Goal: Information Seeking & Learning: Learn about a topic

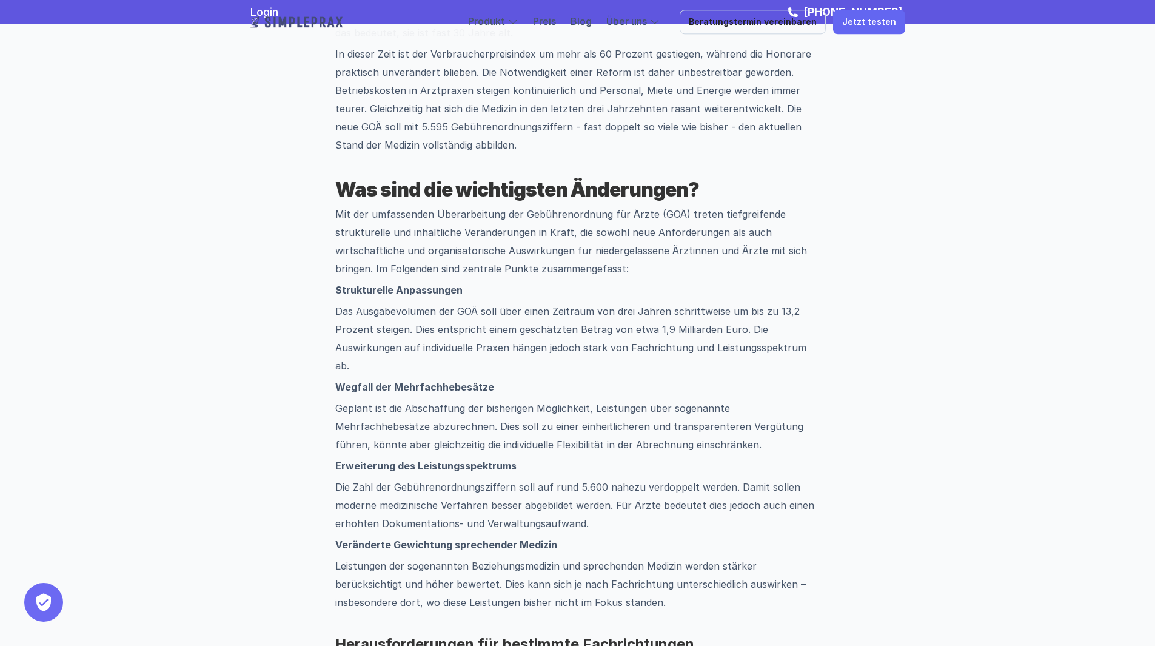
scroll to position [485, 0]
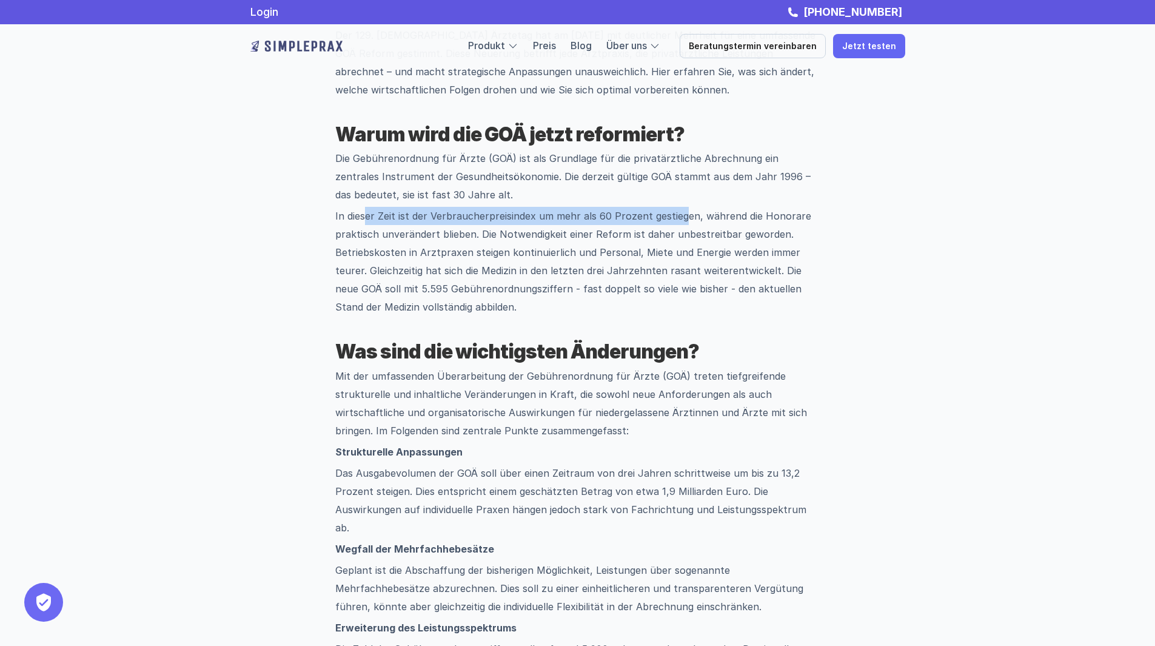
drag, startPoint x: 369, startPoint y: 220, endPoint x: 683, endPoint y: 220, distance: 314.1
click at [683, 220] on p "In dieser Zeit ist der Verbraucherpreisindex um mehr als 60 Prozent gestiegen, …" at bounding box center [577, 261] width 485 height 109
click at [396, 213] on p "In dieser Zeit ist der Verbraucherpreisindex um mehr als 60 Prozent gestiegen, …" at bounding box center [577, 261] width 485 height 109
drag, startPoint x: 334, startPoint y: 214, endPoint x: 471, endPoint y: 228, distance: 138.4
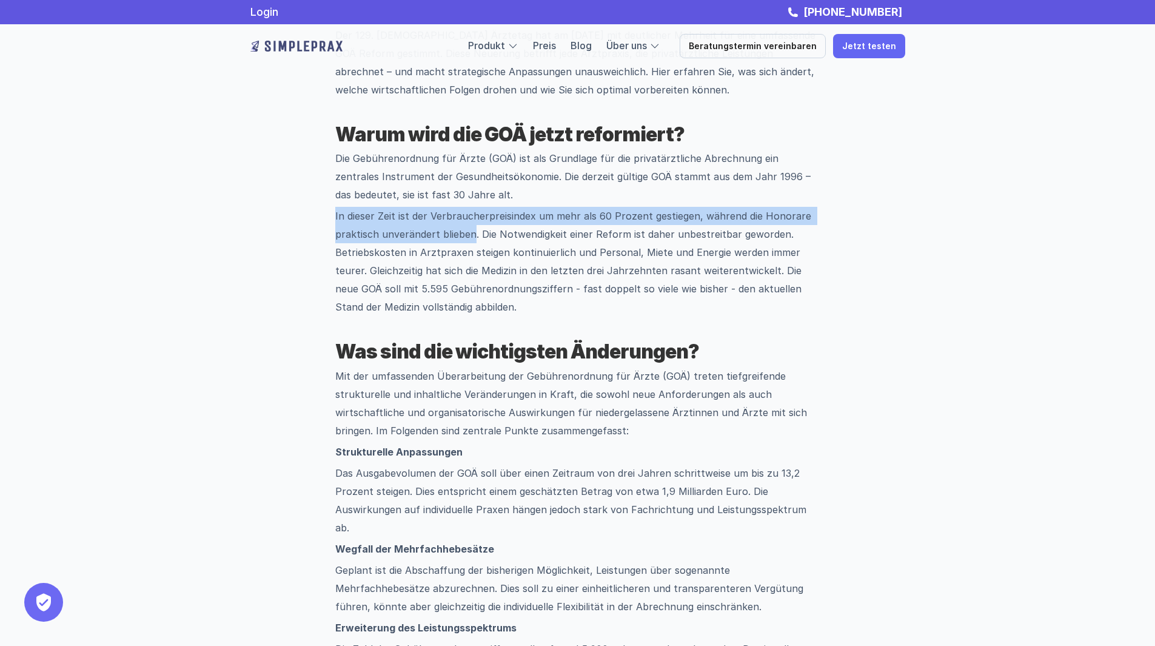
copy p "In dieser Zeit ist der Verbraucherpreisindex um mehr als 60 Prozent gestiegen, …"
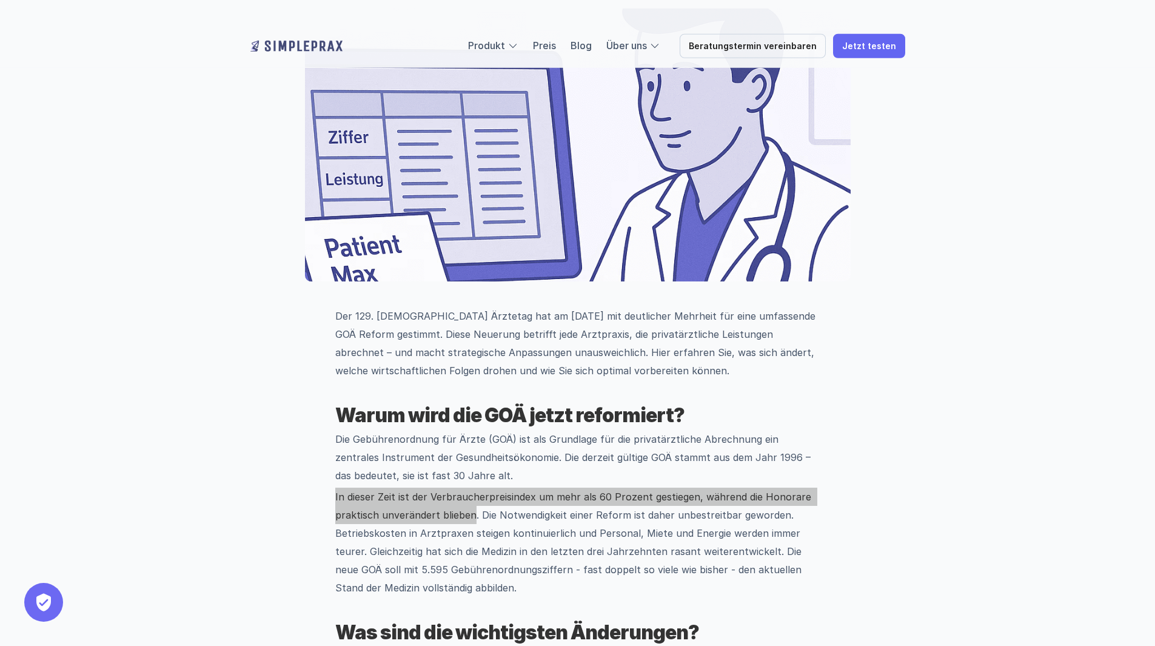
scroll to position [323, 0]
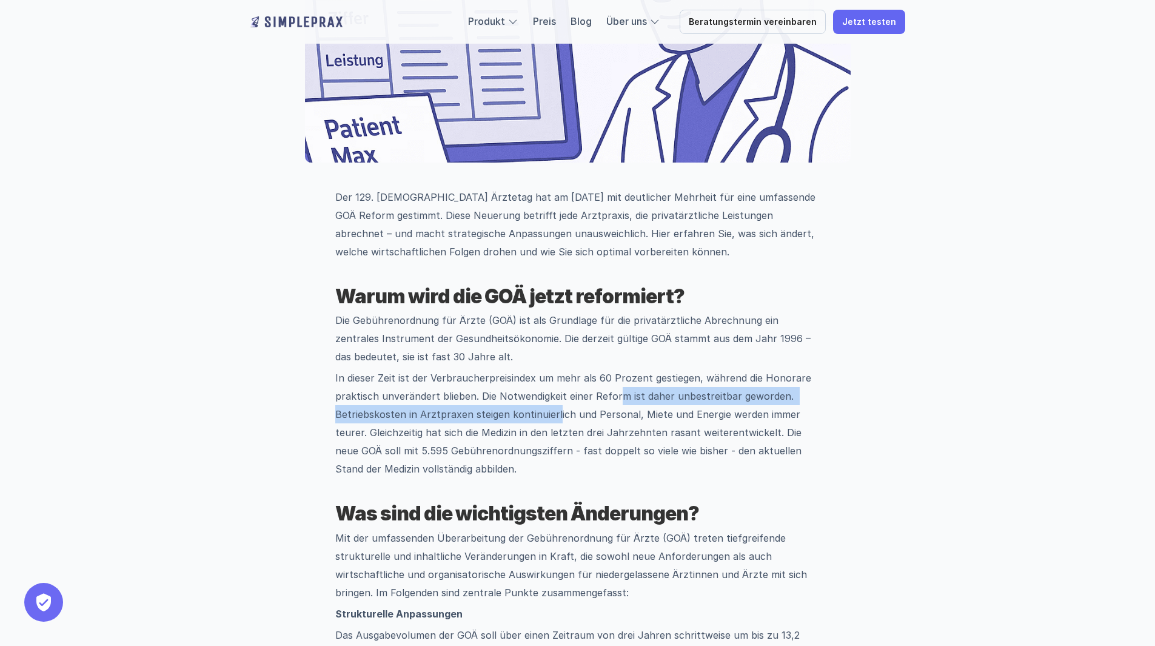
drag, startPoint x: 616, startPoint y: 398, endPoint x: 554, endPoint y: 415, distance: 64.1
click at [554, 415] on p "In dieser Zeit ist der Verbraucherpreisindex um mehr als 60 Prozent gestiegen, …" at bounding box center [577, 423] width 485 height 109
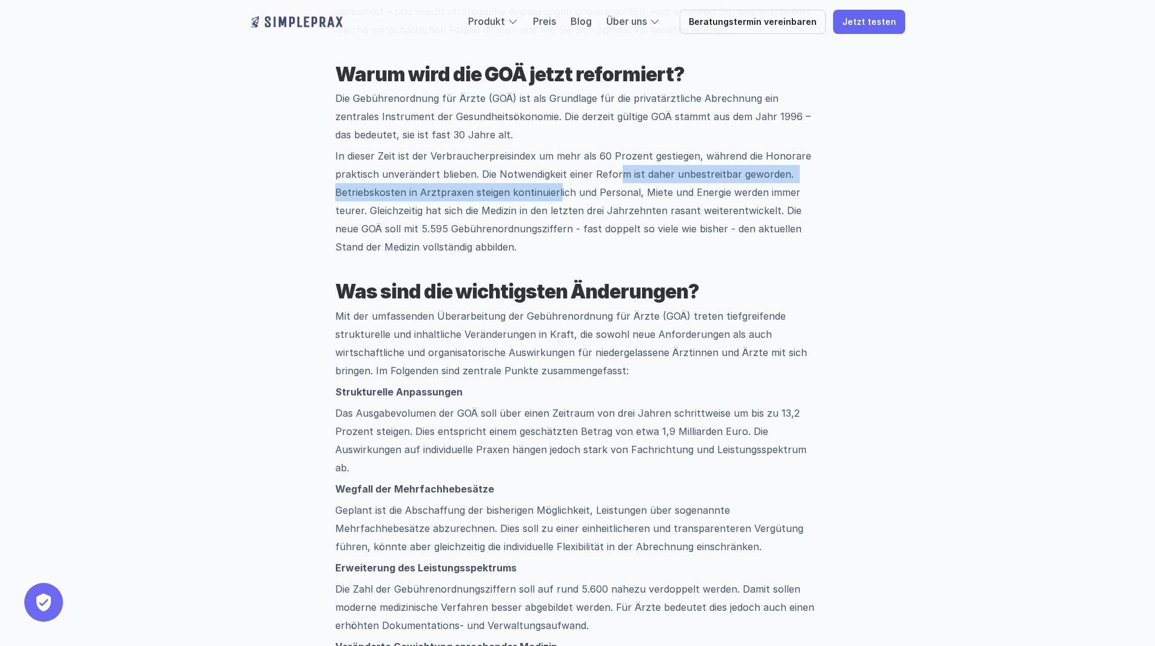
scroll to position [647, 0]
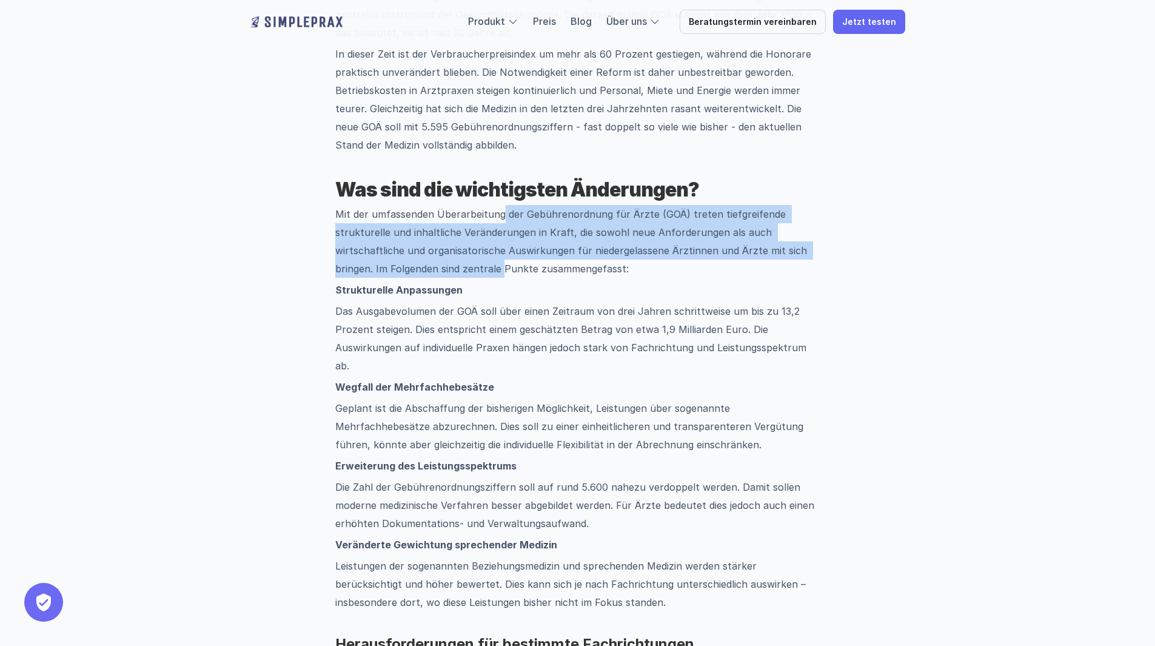
drag, startPoint x: 506, startPoint y: 211, endPoint x: 499, endPoint y: 268, distance: 57.5
click at [500, 268] on p "Mit der umfassenden Überarbeitung der Gebührenordnung für Ärzte (GOÄ) treten ti…" at bounding box center [577, 241] width 485 height 73
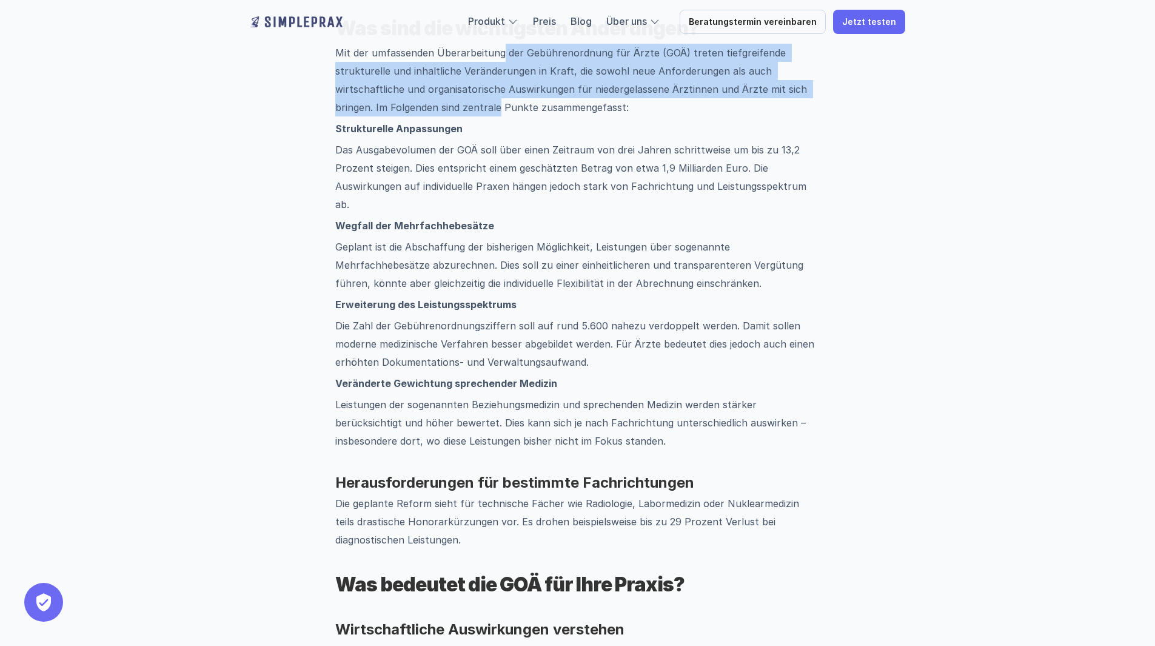
scroll to position [970, 0]
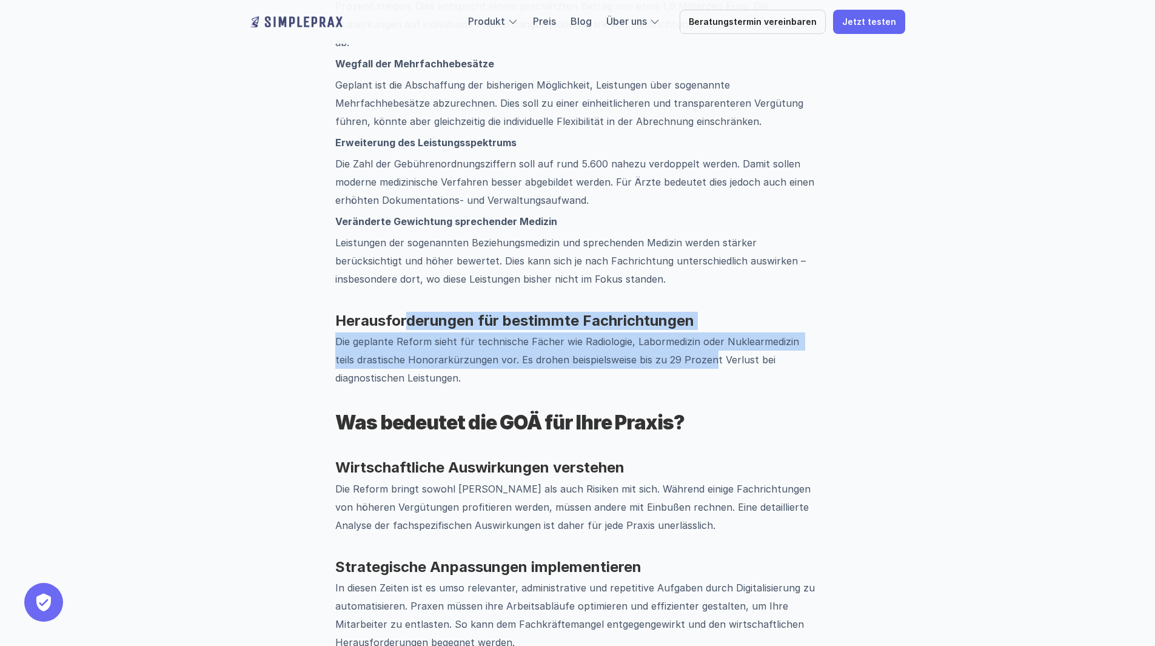
drag, startPoint x: 418, startPoint y: 304, endPoint x: 691, endPoint y: 340, distance: 274.6
click at [691, 340] on div "Der 129. [DEMOGRAPHIC_DATA] Ärztetag hat am [DATE] mit deutlicher Mehrheit für …" at bounding box center [577, 438] width 485 height 1794
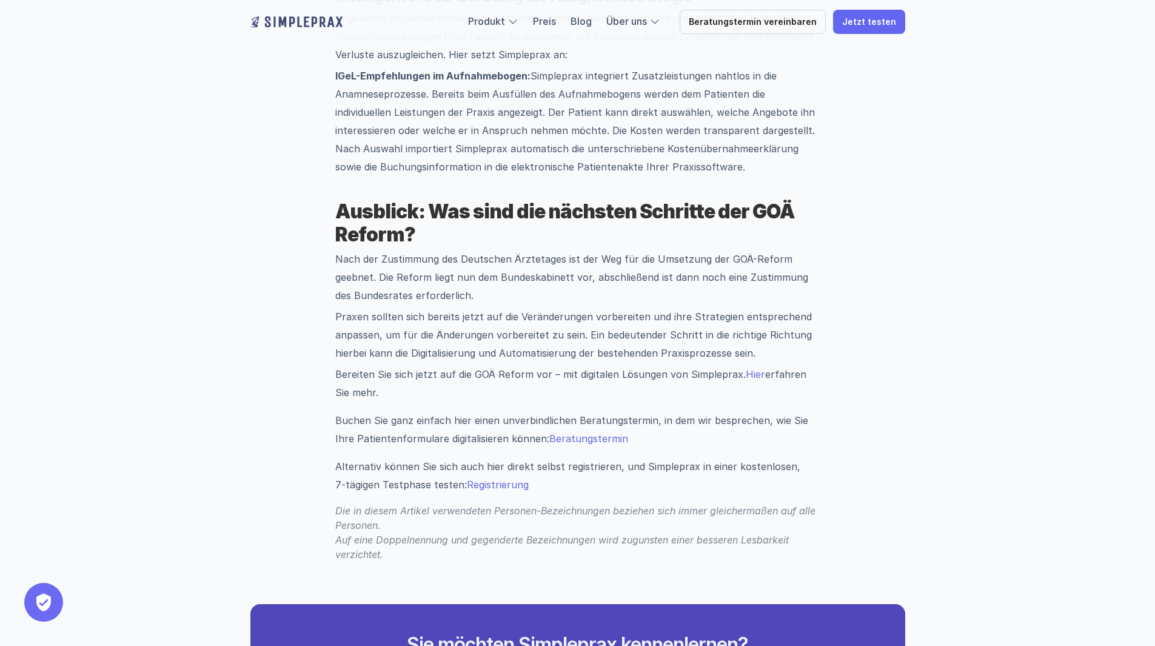
scroll to position [1941, 0]
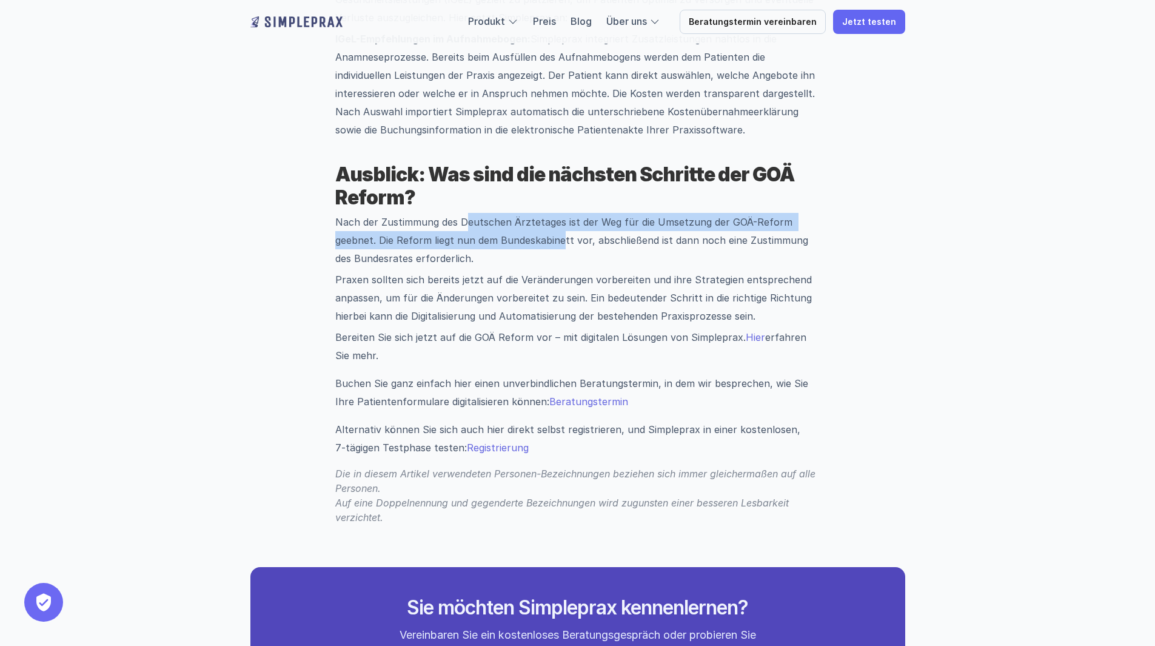
drag, startPoint x: 466, startPoint y: 203, endPoint x: 562, endPoint y: 220, distance: 97.2
click at [562, 220] on p "Nach der Zustimmung des Deutschen Ärztetages ist der Weg für die Umsetzung der …" at bounding box center [577, 240] width 485 height 55
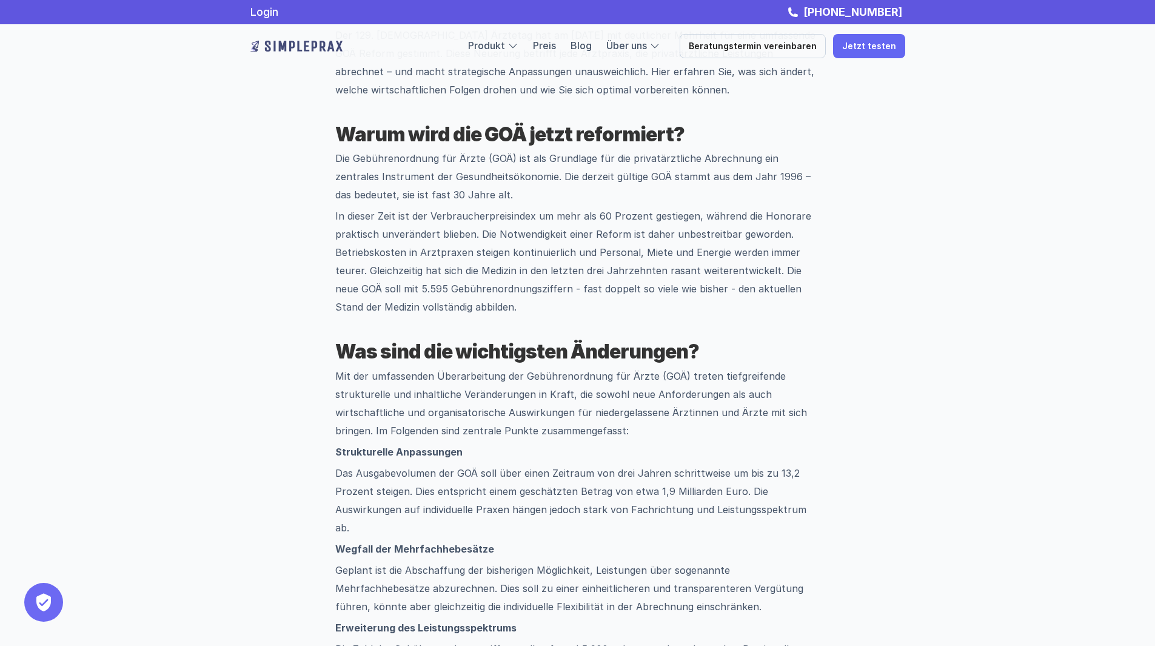
scroll to position [971, 0]
